Goal: Task Accomplishment & Management: Use online tool/utility

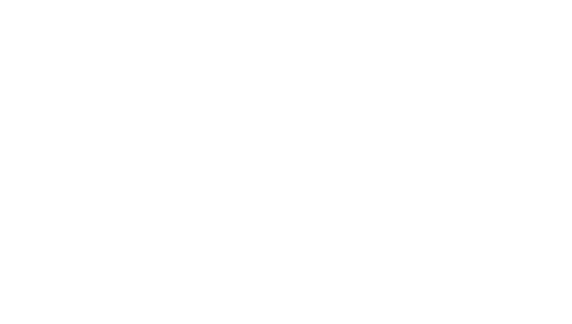
click at [272, 321] on div at bounding box center [286, 162] width 572 height 324
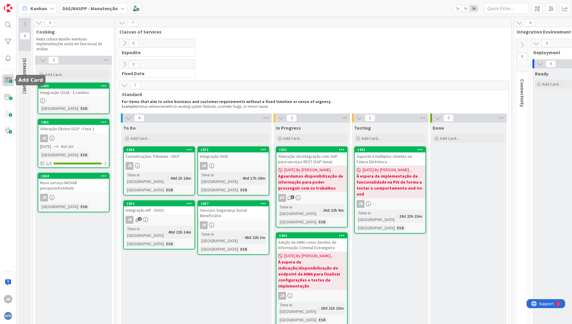
click at [10, 81] on span at bounding box center [8, 80] width 12 height 12
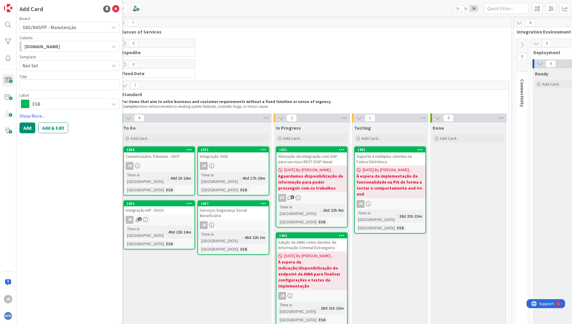
type textarea "x"
type textarea "A"
type textarea "x"
type textarea "At"
type textarea "x"
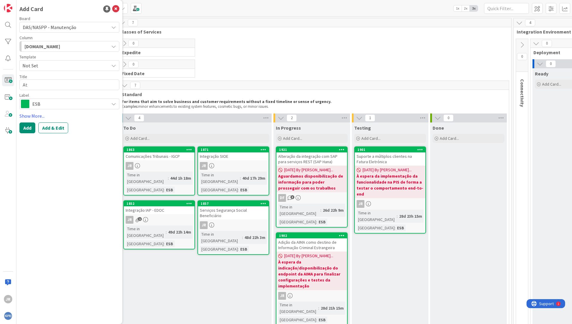
type textarea "Atu"
type textarea "x"
type textarea "Atual"
type textarea "x"
type textarea "Atuali"
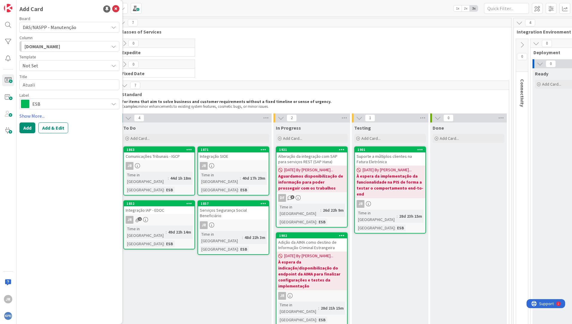
type textarea "x"
type textarea "Atualiz"
type textarea "x"
type textarea "Atualiza"
type textarea "x"
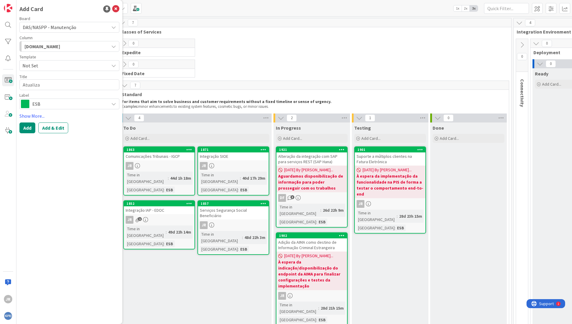
type textarea "Atualizaç"
type textarea "x"
type textarea "Atualizaçã"
type textarea "x"
type textarea "Atualização"
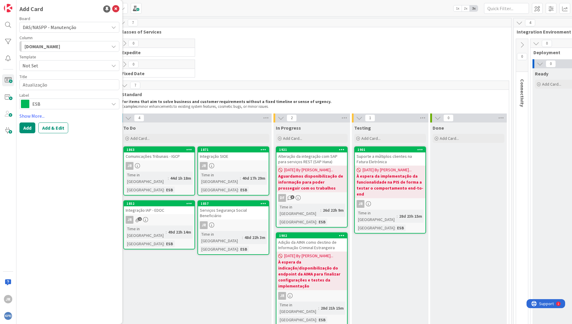
type textarea "x"
type textarea "Atualização"
type textarea "x"
type textarea "Atualização d"
type textarea "x"
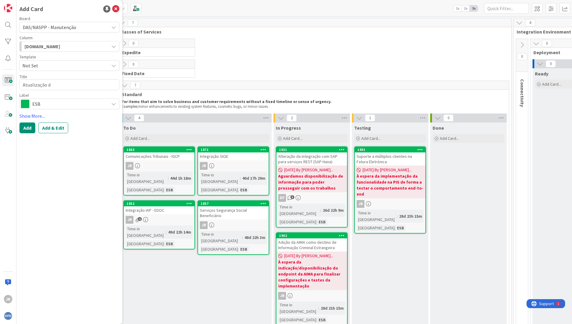
type textarea "Atualização da"
type textarea "x"
type textarea "Atualização das"
type textarea "x"
type textarea "Atualização das"
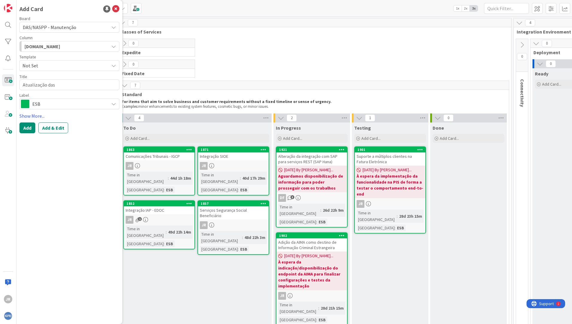
type textarea "x"
type textarea "Atualização das t"
type textarea "x"
type textarea "Atualização das ta"
type textarea "x"
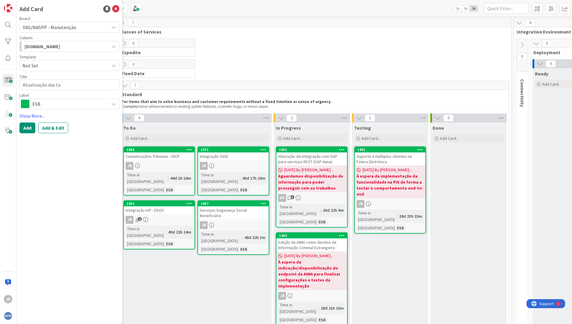
type textarea "Atualização das tab"
type textarea "x"
type textarea "Atualização das tabe"
type textarea "x"
type textarea "Atualização das tabel"
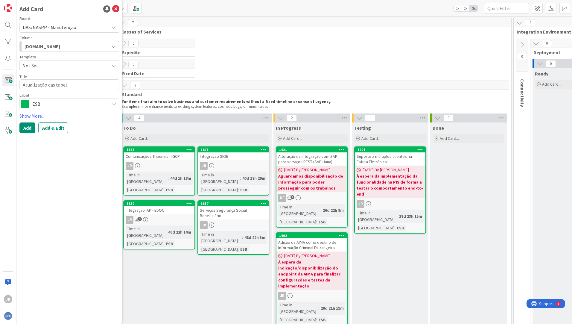
type textarea "x"
type textarea "Atualização das tabela"
type textarea "x"
type textarea "Atualização das tabelas"
type textarea "x"
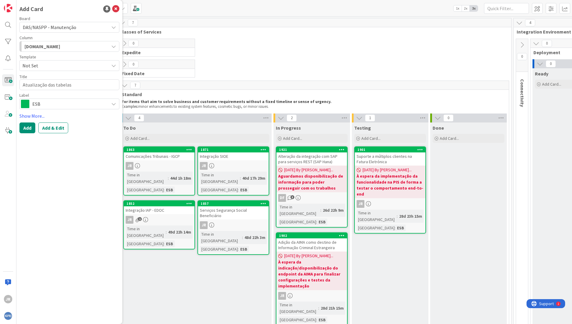
type textarea "Atualização das tabelas d"
type textarea "x"
type textarea "Atualização das tabelas de"
type textarea "x"
type textarea "Atualização das tabelas de"
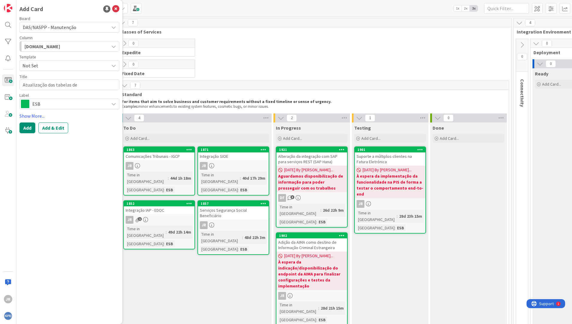
type textarea "x"
type textarea "Atualização das tabelas de m"
type textarea "x"
type textarea "Atualização das tabelas de ma"
type textarea "x"
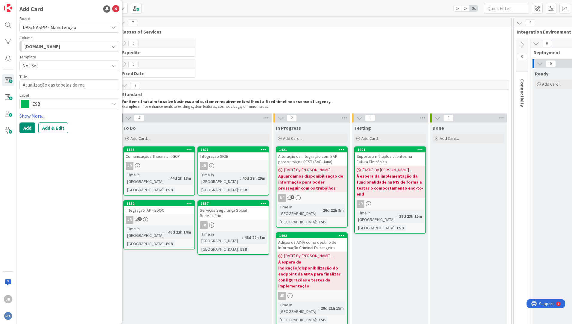
type textarea "Atualização das tabelas de map"
type textarea "x"
type textarea "Atualização das tabelas de mape"
type textarea "x"
type textarea "Atualização das tabelas de mapea"
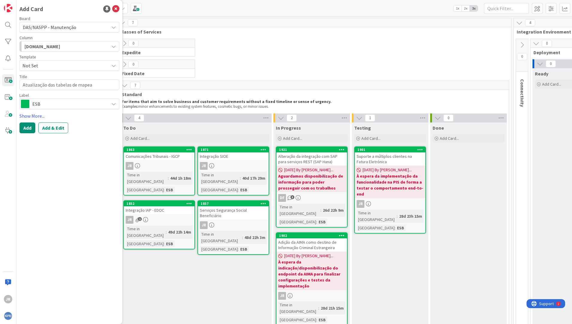
type textarea "x"
type textarea "Atualização das tabelas de mapeam"
type textarea "x"
type textarea "Atualização das tabelas de mapeame"
type textarea "x"
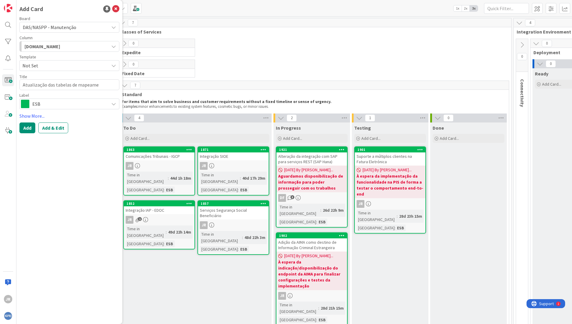
type textarea "Atualização das tabelas de mapeamen"
type textarea "x"
type textarea "Atualização das tabelas de mapeament"
type textarea "x"
type textarea "Atualização das tabelas de mapeamento"
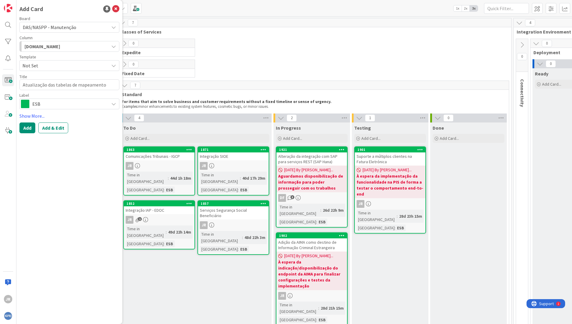
type textarea "x"
type textarea "Atualização das tabelas de mapeamentos"
type textarea "x"
type textarea "Atualização das tabelas de mapeamentos/"
type textarea "x"
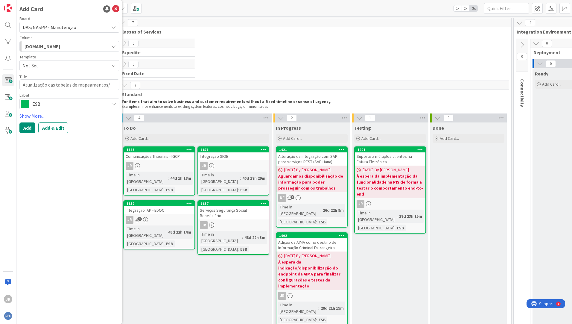
type textarea "Atualização das tabelas de mapeamentos/f"
type textarea "x"
type textarea "Atualização das tabelas de mapeamentos/fr"
type textarea "x"
type textarea "Atualização das tabelas de mapeamentos/fre"
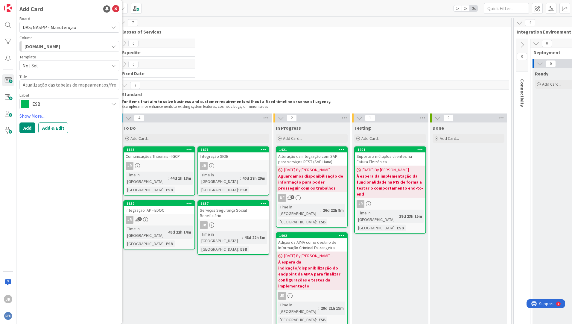
type textarea "x"
type textarea "Atualização das tabelas de mapeamentos/freg"
type textarea "x"
type textarea "Atualização das tabelas de mapeamentos/fregu"
type textarea "x"
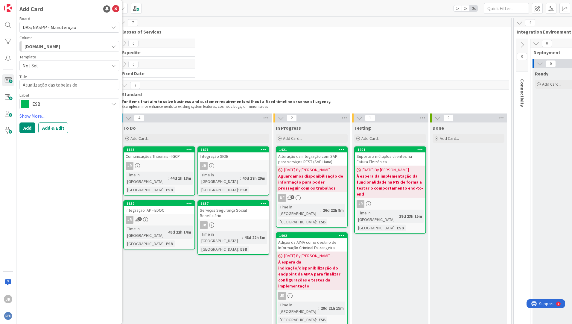
type textarea "Atualização das tabelas de mapeamentos/fregue"
type textarea "x"
type textarea "Atualização das tabelas de mapeamentos/fregues"
type textarea "x"
type textarea "Atualização das tabelas de mapeamentos/freguesi"
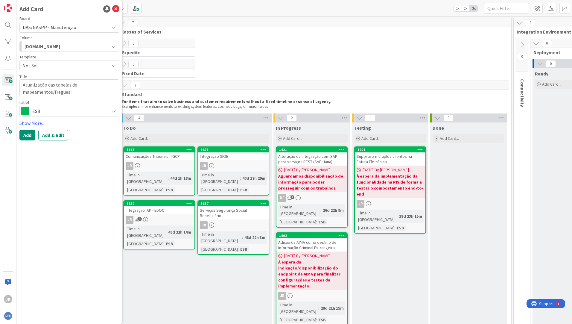
type textarea "x"
type textarea "Atualização das tabelas de mapeamentos/freguesia"
type textarea "x"
type textarea "Atualização das tabelas de mapeamentos/freguesias"
click at [37, 123] on link "Show More..." at bounding box center [69, 122] width 100 height 7
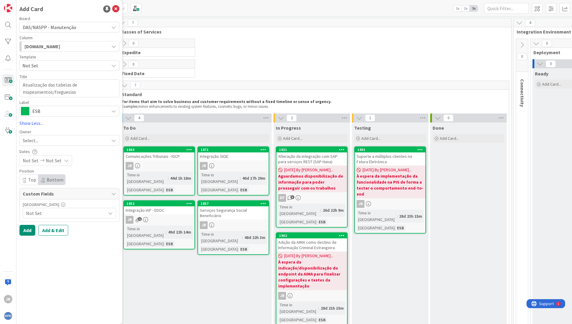
click at [59, 140] on div "Select..." at bounding box center [66, 140] width 86 height 7
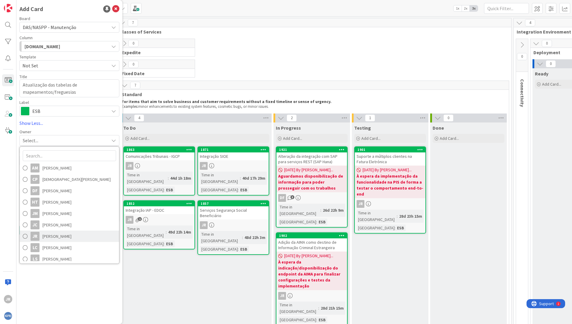
click at [63, 236] on link "JR [PERSON_NAME]" at bounding box center [69, 235] width 99 height 11
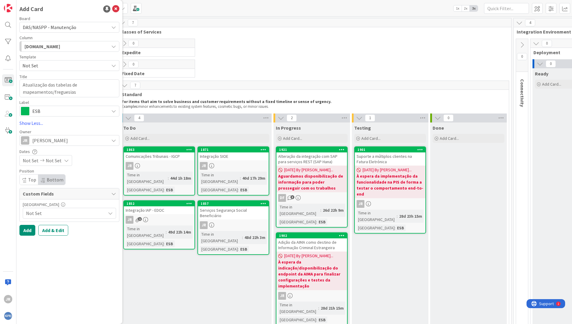
click at [82, 213] on span "Not Set" at bounding box center [64, 213] width 77 height 8
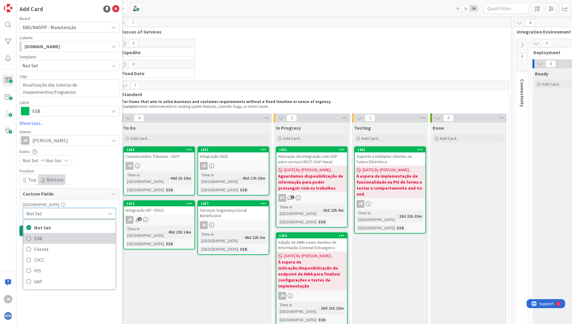
click at [48, 236] on span "ESB" at bounding box center [73, 238] width 78 height 9
type textarea "x"
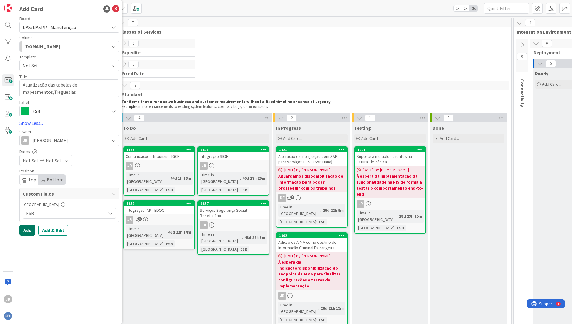
click at [27, 230] on button "Add" at bounding box center [27, 230] width 16 height 11
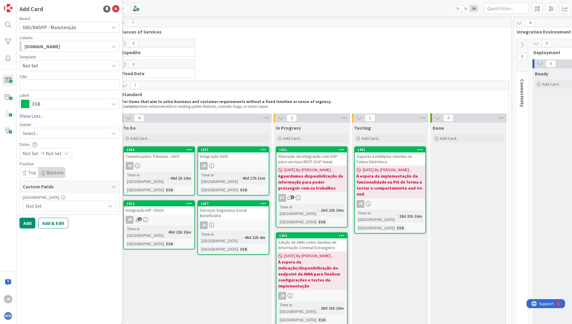
click at [116, 14] on div "Add Card Board DAS/NASPP - Manutenção Column [DOMAIN_NAME] Template Not Set Tit…" at bounding box center [69, 162] width 106 height 324
click at [116, 10] on icon at bounding box center [115, 8] width 7 height 7
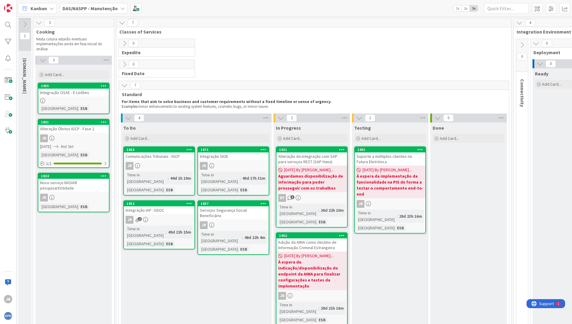
click at [124, 84] on icon at bounding box center [124, 85] width 7 height 7
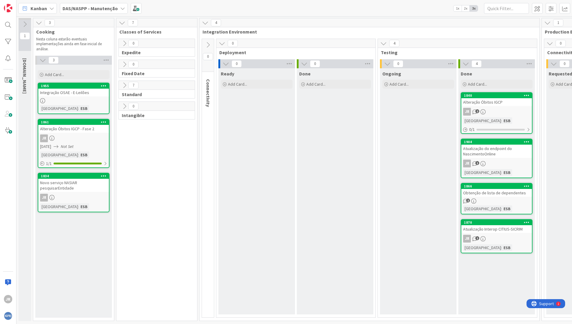
click at [122, 87] on icon at bounding box center [124, 85] width 7 height 7
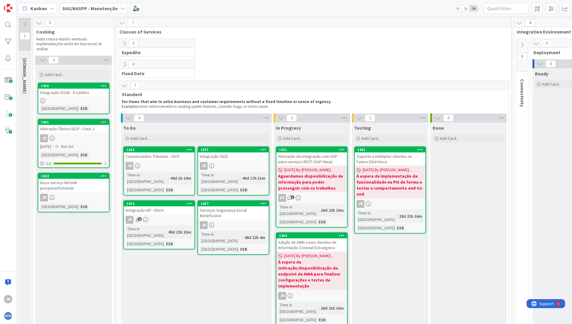
click at [27, 25] on icon at bounding box center [25, 24] width 7 height 7
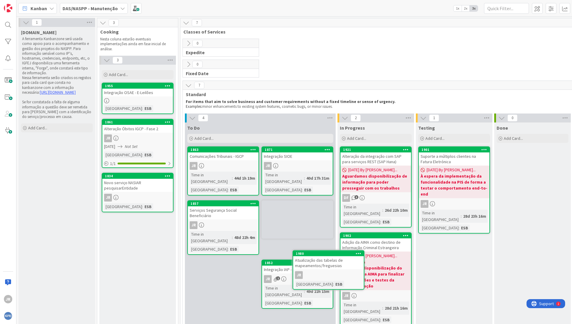
scroll to position [5, 0]
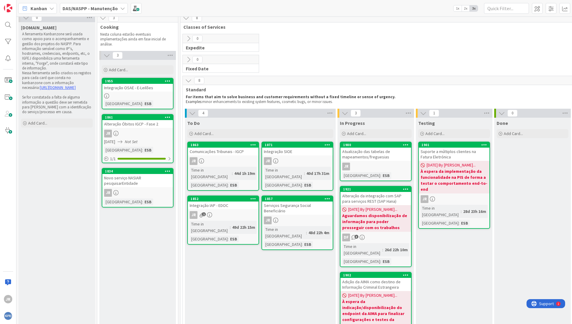
click at [27, 22] on div "[DOMAIN_NAME] A ferramenta Kanbanzone será usada como apoio para o acompanhamen…" at bounding box center [57, 68] width 77 height 93
click at [26, 19] on icon at bounding box center [26, 17] width 7 height 7
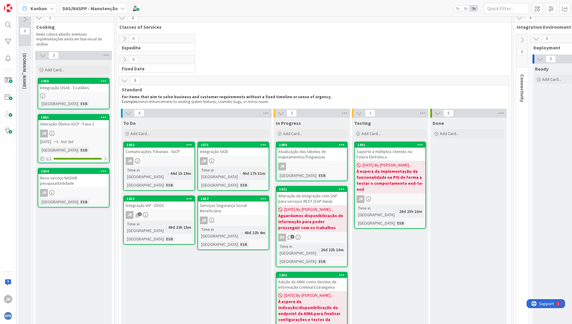
click at [302, 148] on div "Atualização das tabelas de mapeamentos/freguesias" at bounding box center [312, 154] width 71 height 13
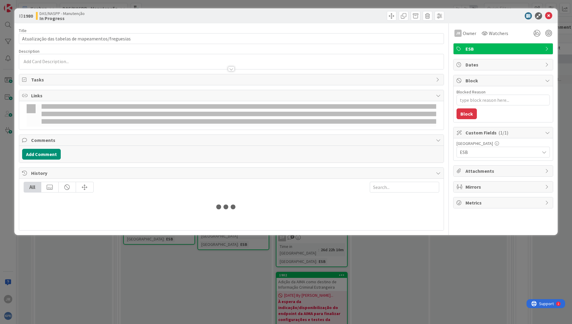
type textarea "x"
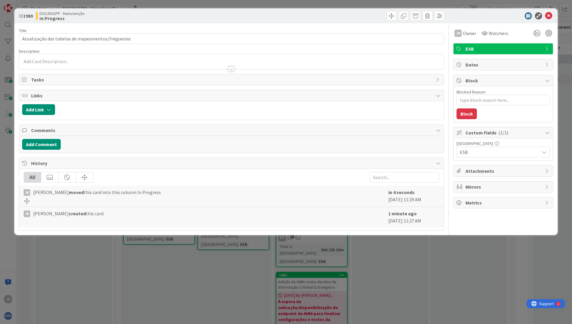
click at [66, 59] on div at bounding box center [231, 61] width 425 height 15
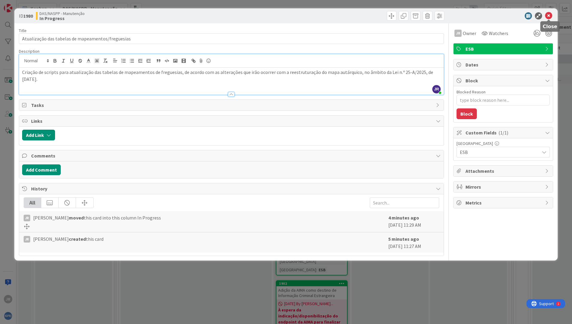
click at [548, 18] on icon at bounding box center [548, 15] width 7 height 7
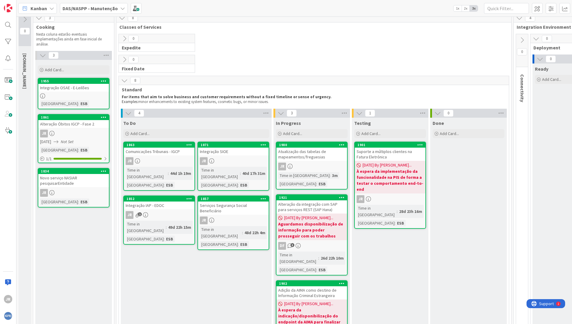
click at [308, 151] on div "Atualização das tabelas de mapeamentos/freguesias" at bounding box center [312, 154] width 71 height 13
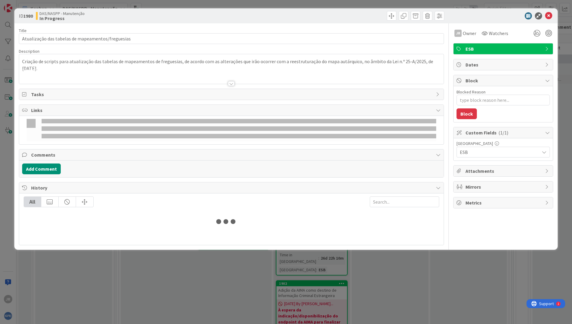
type textarea "x"
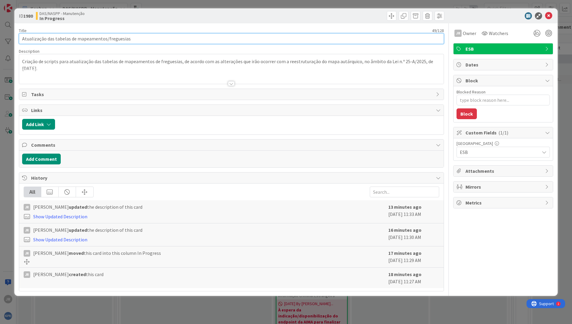
drag, startPoint x: 137, startPoint y: 39, endPoint x: 21, endPoint y: 29, distance: 116.3
click at [21, 29] on div "Title 49 / 128 Atualização das tabelas de mapeamentos/freguesias" at bounding box center [231, 36] width 425 height 16
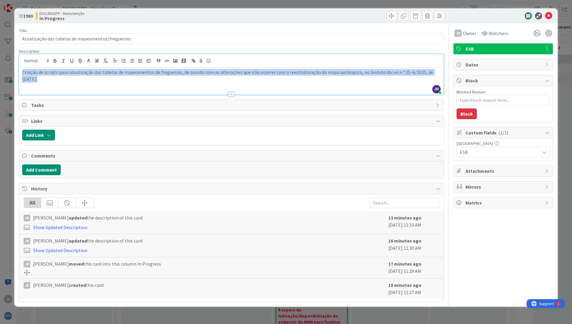
drag, startPoint x: 64, startPoint y: 72, endPoint x: 8, endPoint y: 36, distance: 65.9
click at [8, 36] on div "ID 1980 DAS/NASPP - Manutenção In Progress Title 49 / 128 Atualização das tabel…" at bounding box center [286, 162] width 572 height 324
drag, startPoint x: 48, startPoint y: 82, endPoint x: 7, endPoint y: 63, distance: 45.7
click at [7, 63] on div "ID 1980 DAS/NASPP - Manutenção In Progress Title 49 / 128 Atualização das tabel…" at bounding box center [286, 162] width 572 height 324
copy p "Criação de scripts para atualização das tabelas de mapeamentos de freguesias, d…"
